Goal: Transaction & Acquisition: Obtain resource

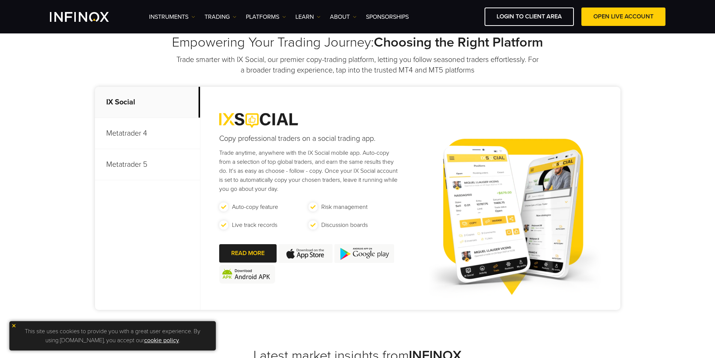
click at [155, 137] on p "Metatrader 4" at bounding box center [147, 133] width 105 height 31
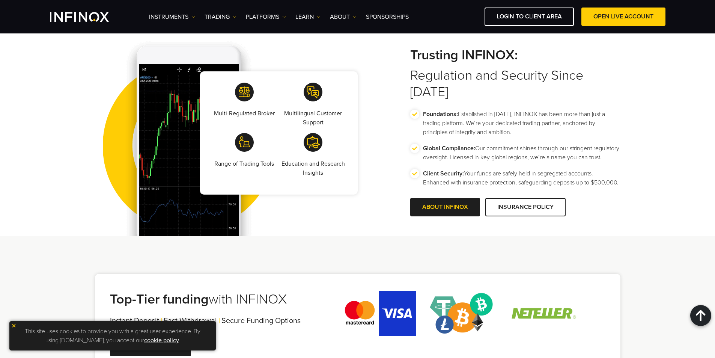
scroll to position [1198, 0]
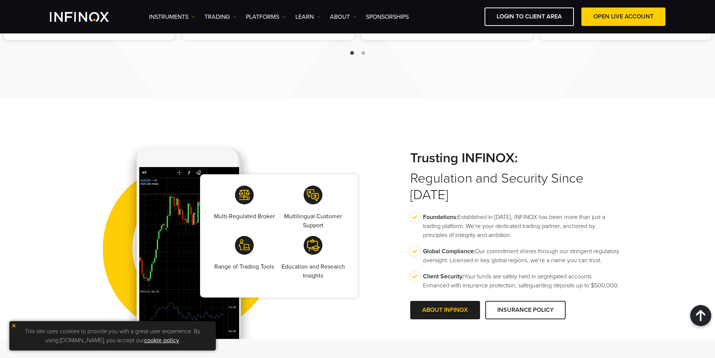
click at [13, 326] on img at bounding box center [13, 325] width 5 height 5
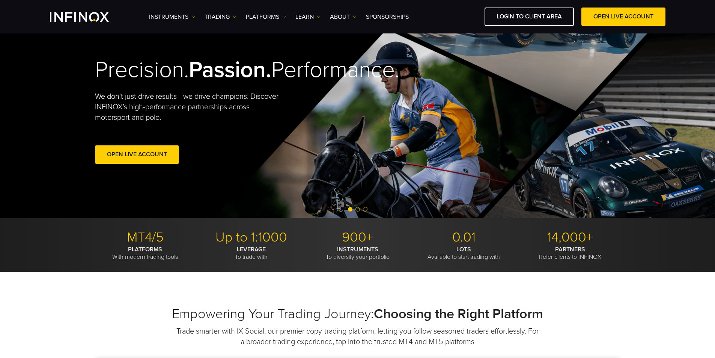
scroll to position [0, 0]
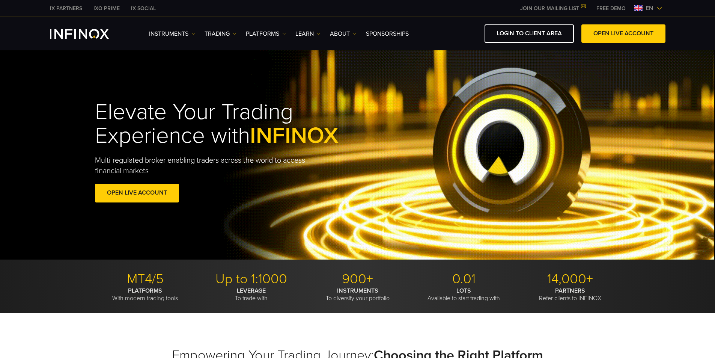
click at [620, 9] on link "FREE DEMO" at bounding box center [611, 9] width 41 height 8
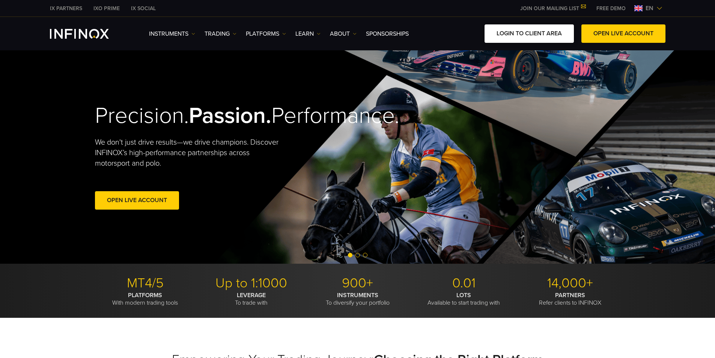
click at [549, 36] on link "LOGIN TO CLIENT AREA" at bounding box center [529, 33] width 89 height 18
